Goal: Task Accomplishment & Management: Manage account settings

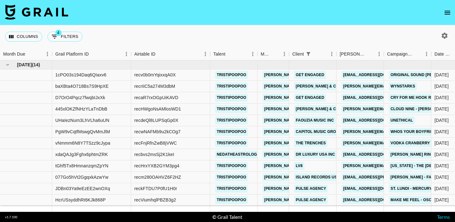
click at [445, 13] on icon "open drawer" at bounding box center [448, 13] width 6 height 4
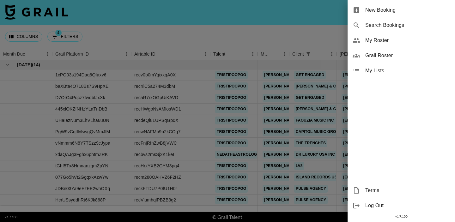
click at [390, 43] on span "My Roster" at bounding box center [407, 41] width 85 height 8
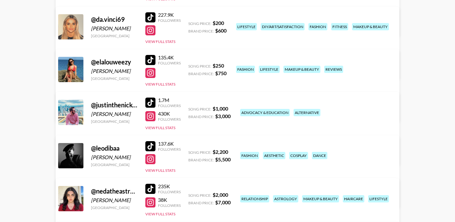
scroll to position [139, 0]
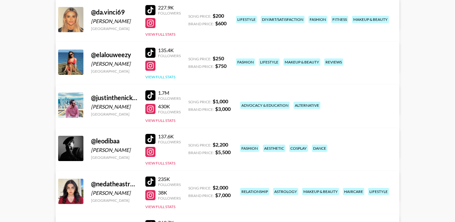
click at [164, 77] on button "View Full Stats" at bounding box center [160, 77] width 30 height 5
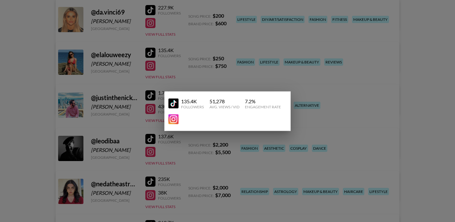
click at [181, 65] on div at bounding box center [227, 111] width 455 height 222
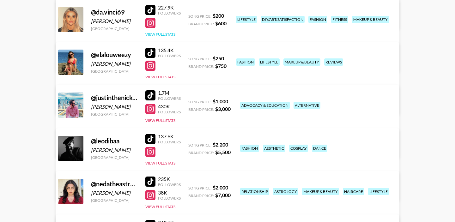
click at [166, 32] on button "View Full Stats" at bounding box center [160, 34] width 30 height 5
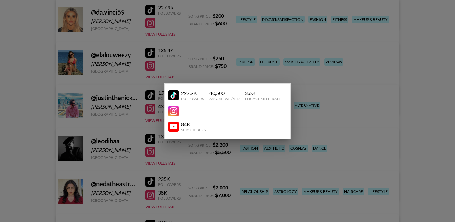
click at [187, 33] on div at bounding box center [227, 111] width 455 height 222
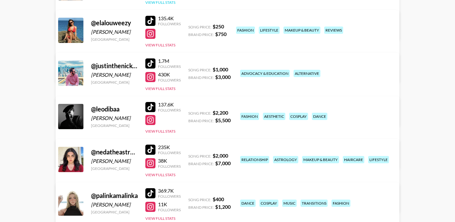
scroll to position [11, 0]
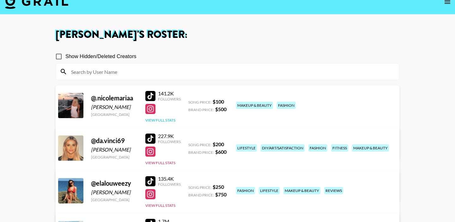
click at [169, 118] on button "View Full Stats" at bounding box center [160, 120] width 30 height 5
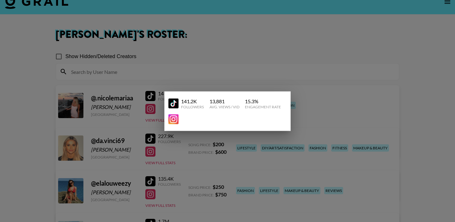
click at [143, 97] on div at bounding box center [227, 111] width 455 height 222
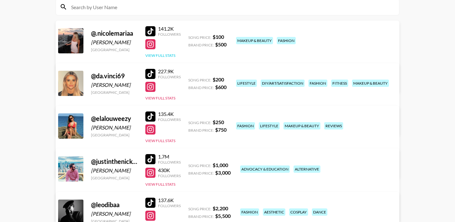
scroll to position [88, 0]
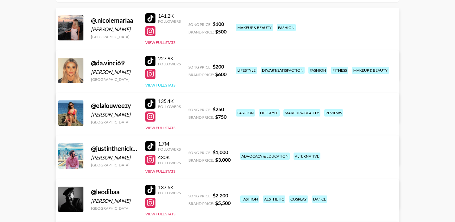
click at [162, 85] on button "View Full Stats" at bounding box center [160, 85] width 30 height 5
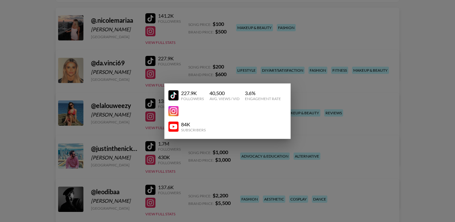
click at [131, 74] on div at bounding box center [227, 111] width 455 height 222
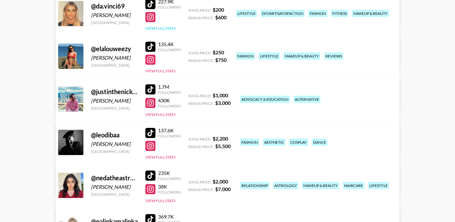
scroll to position [170, 0]
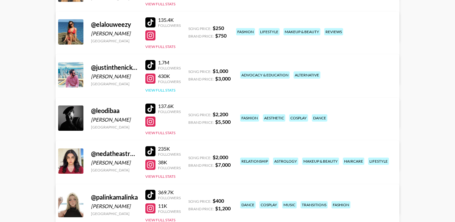
click at [165, 89] on button "View Full Stats" at bounding box center [160, 90] width 30 height 5
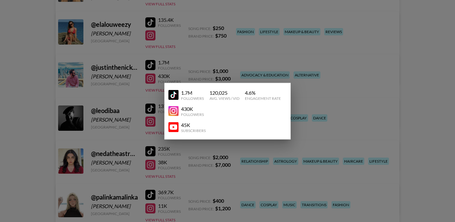
click at [116, 80] on div at bounding box center [227, 111] width 455 height 222
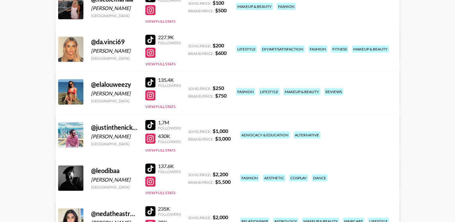
scroll to position [111, 0]
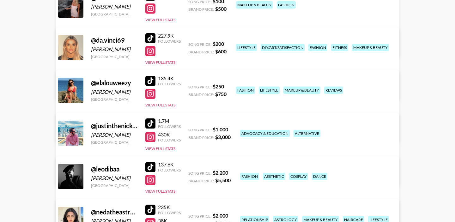
click at [230, 173] on link "View/Edit Details" at bounding box center [148, 176] width 163 height 6
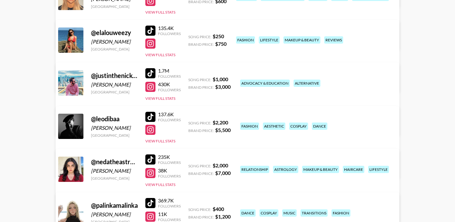
scroll to position [163, 0]
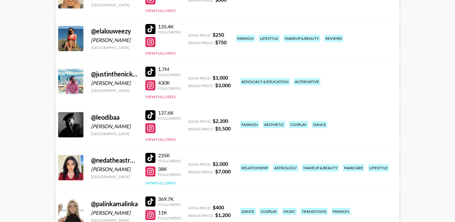
click at [165, 182] on button "View Full Stats" at bounding box center [160, 183] width 30 height 5
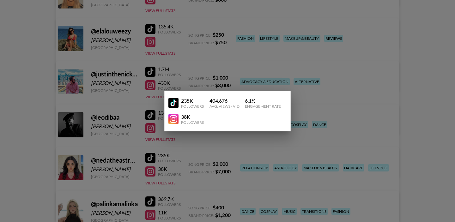
click at [176, 165] on div at bounding box center [227, 111] width 455 height 222
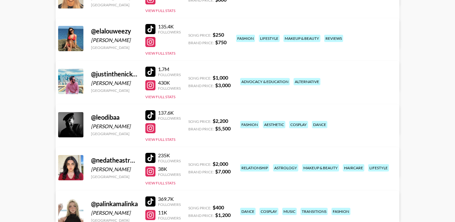
click at [176, 165] on div "235K Followers 38K Followers View Full Stats" at bounding box center [162, 168] width 35 height 36
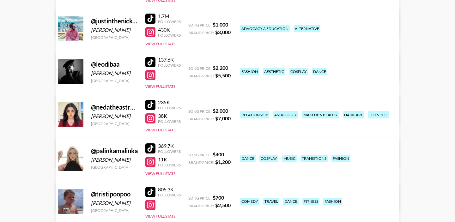
scroll to position [222, 0]
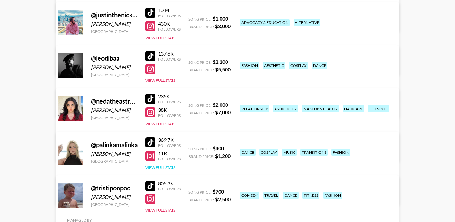
click at [168, 168] on button "View Full Stats" at bounding box center [160, 167] width 30 height 5
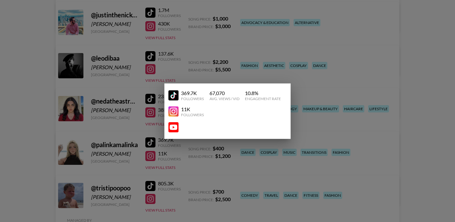
click at [180, 153] on div at bounding box center [227, 111] width 455 height 222
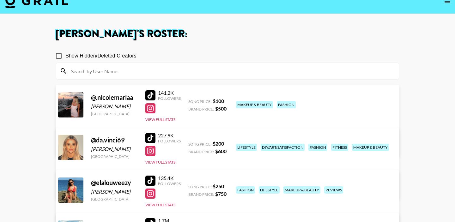
scroll to position [0, 0]
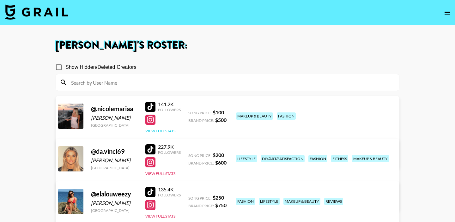
click at [162, 131] on button "View Full Stats" at bounding box center [160, 131] width 30 height 5
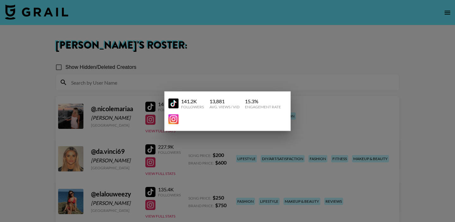
click at [143, 117] on div at bounding box center [227, 111] width 455 height 222
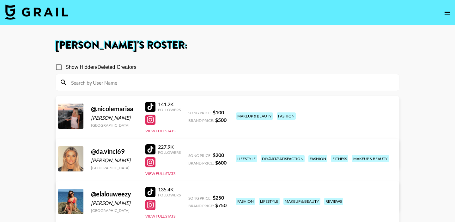
click at [230, 155] on link "View/Edit Details" at bounding box center [148, 158] width 163 height 6
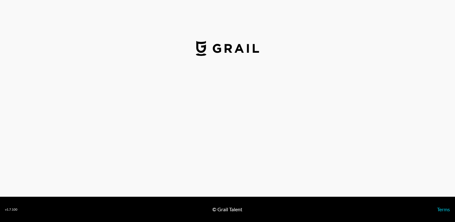
select select "USD"
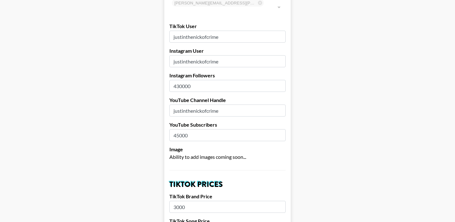
scroll to position [59, 0]
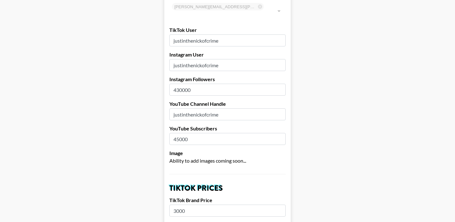
click at [197, 84] on input "430000" at bounding box center [227, 90] width 116 height 12
drag, startPoint x: 194, startPoint y: 81, endPoint x: 160, endPoint y: 78, distance: 34.3
drag, startPoint x: 202, startPoint y: 128, endPoint x: 162, endPoint y: 127, distance: 40.5
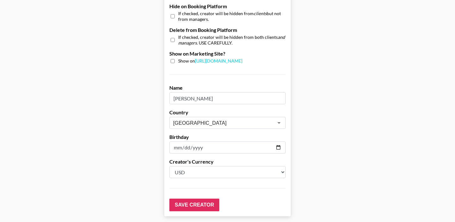
scroll to position [620, 0]
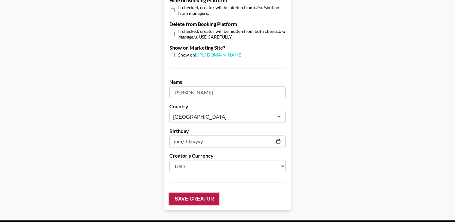
click at [185, 193] on input "Save Creator" at bounding box center [194, 199] width 50 height 13
click at [180, 193] on input "Save Creator" at bounding box center [194, 199] width 50 height 13
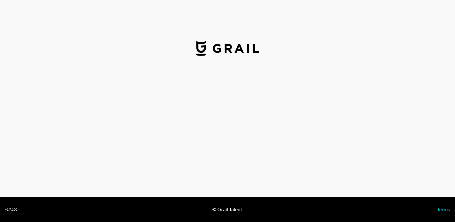
select select "USD"
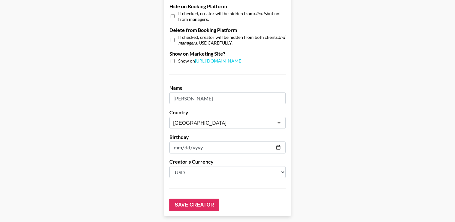
scroll to position [635, 0]
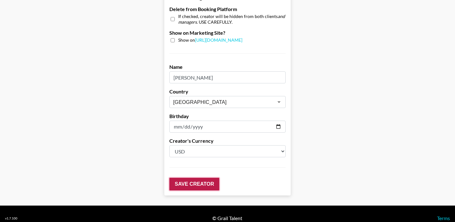
click at [190, 178] on input "Save Creator" at bounding box center [194, 184] width 50 height 13
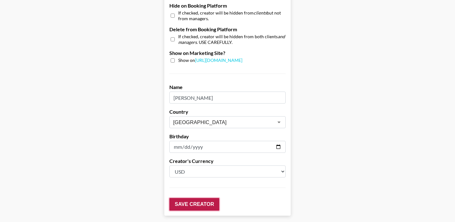
scroll to position [655, 0]
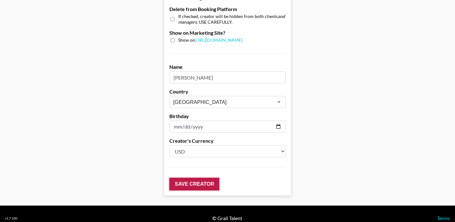
click at [202, 178] on input "Save Creator" at bounding box center [194, 184] width 50 height 13
